Goal: Find specific page/section: Find specific page/section

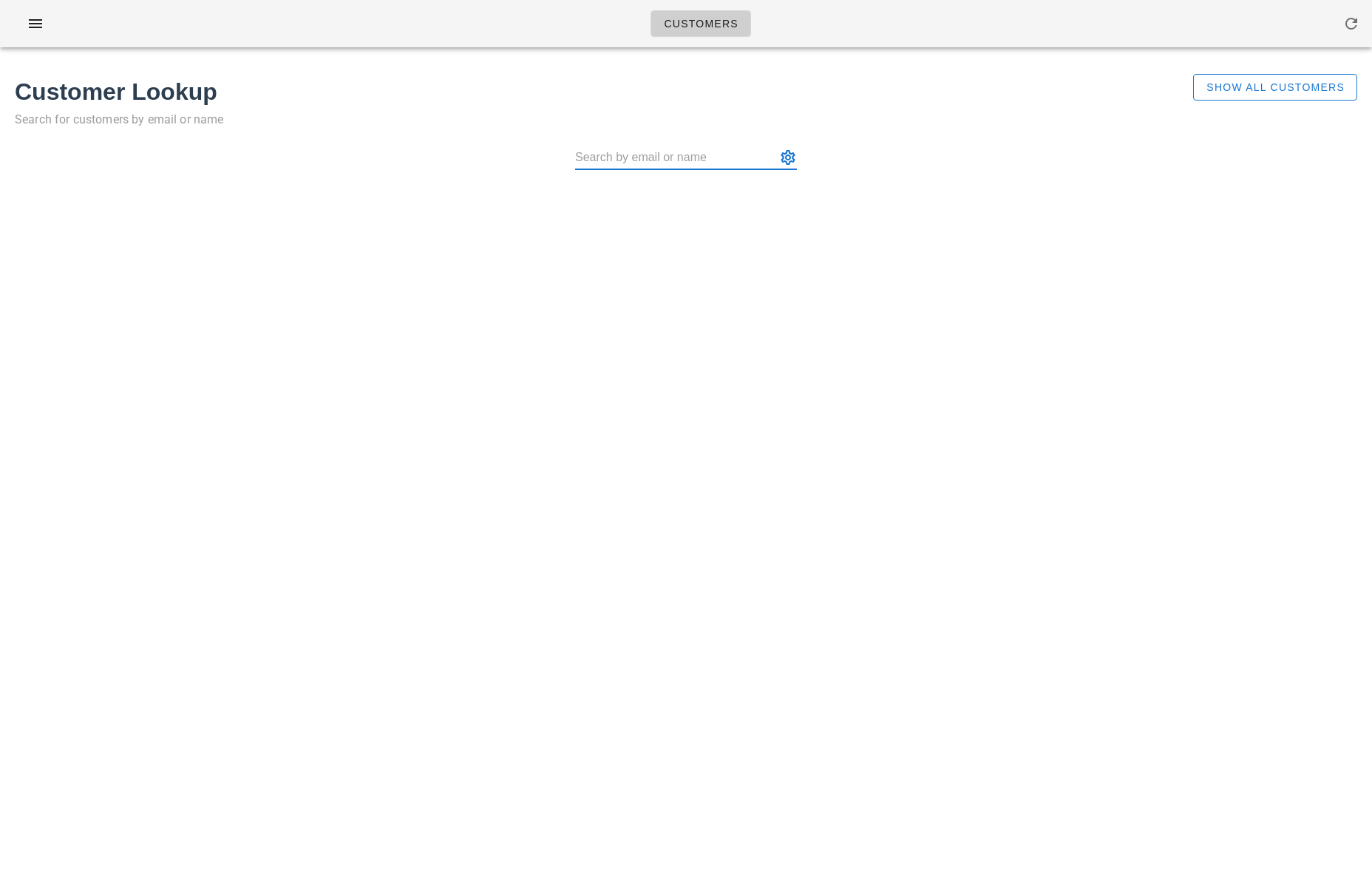
paste input "[PERSON_NAME]"
type input "[PERSON_NAME] ([EMAIL_ADDRESS][DOMAIN_NAME])"
click at [639, 148] on input "text" at bounding box center [675, 158] width 201 height 24
paste input "[PERSON_NAME]"
type input "[PERSON_NAME] ([EMAIL_ADDRESS][DOMAIN_NAME])"
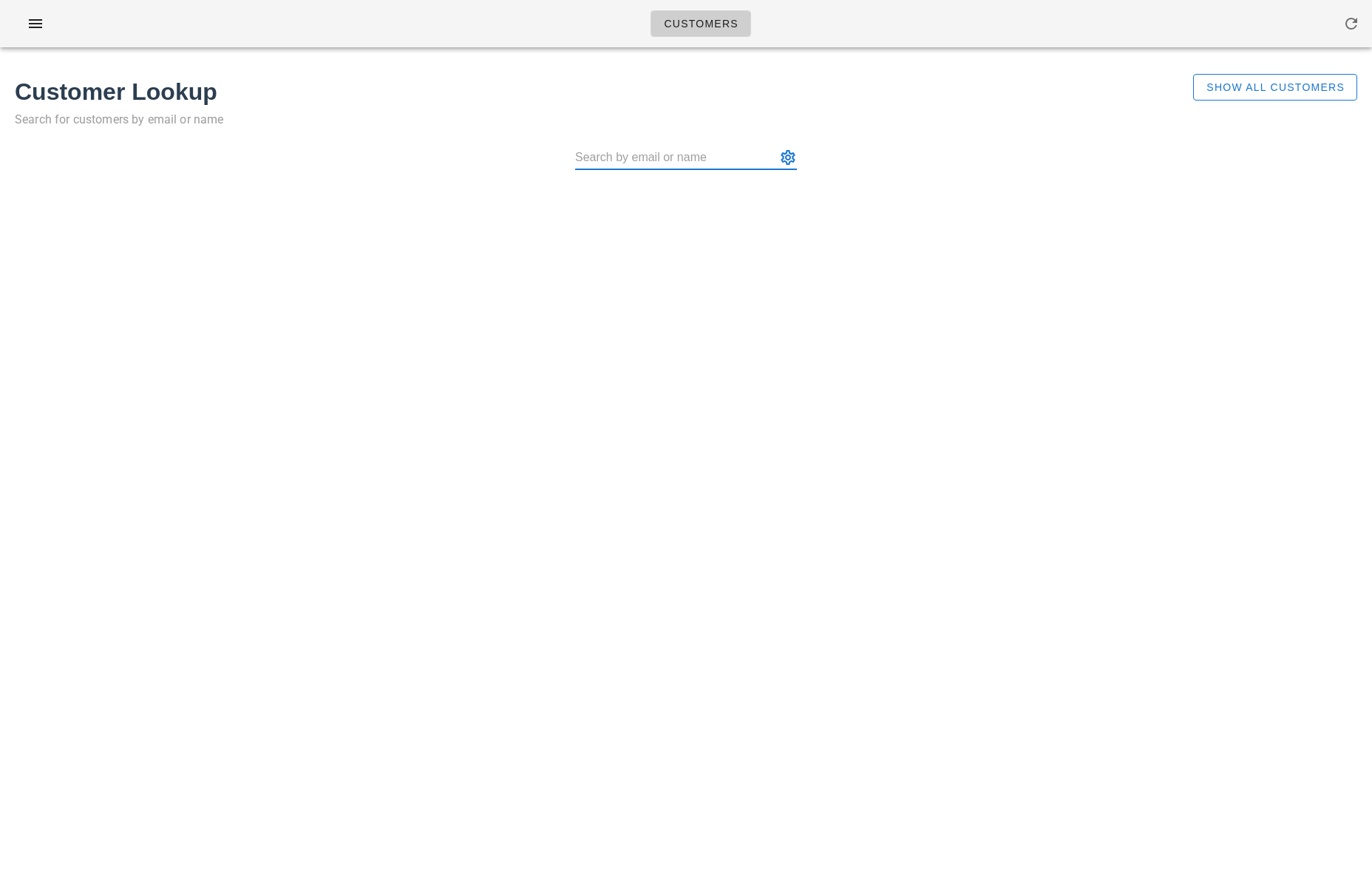
click at [674, 152] on input "text" at bounding box center [675, 158] width 201 height 24
paste input "[PERSON_NAME]"
type input "[PERSON_NAME] ([EMAIL_ADDRESS][DOMAIN_NAME])"
paste input "[PERSON_NAME]"
type input "[PERSON_NAME] ([EMAIL_ADDRESS][DOMAIN_NAME])"
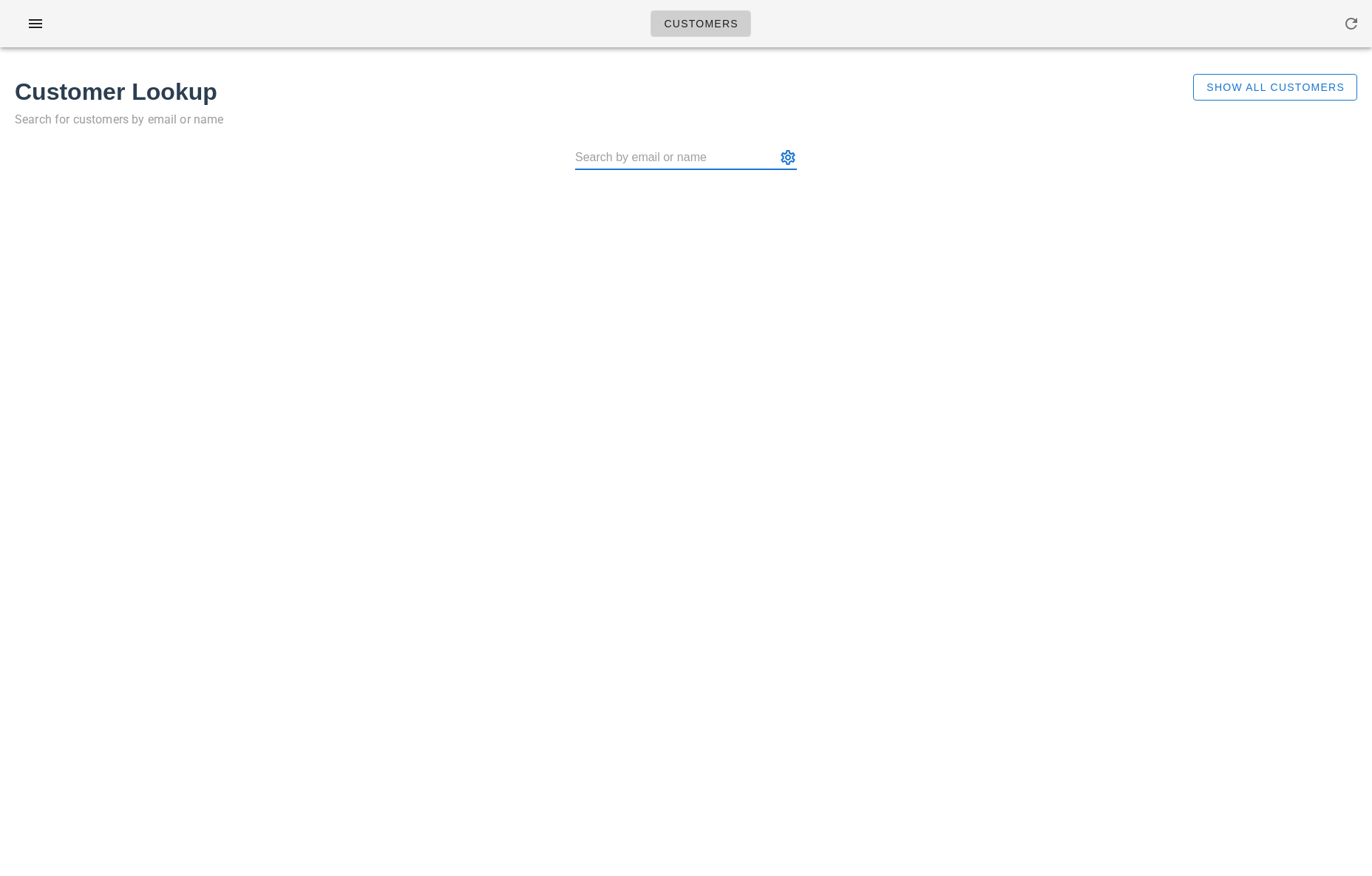
click at [729, 154] on input "text" at bounding box center [675, 158] width 201 height 24
paste input "[PERSON_NAME]"
type input "[PERSON_NAME] ([EMAIL_ADDRESS][DOMAIN_NAME])"
